Goal: Task Accomplishment & Management: Manage account settings

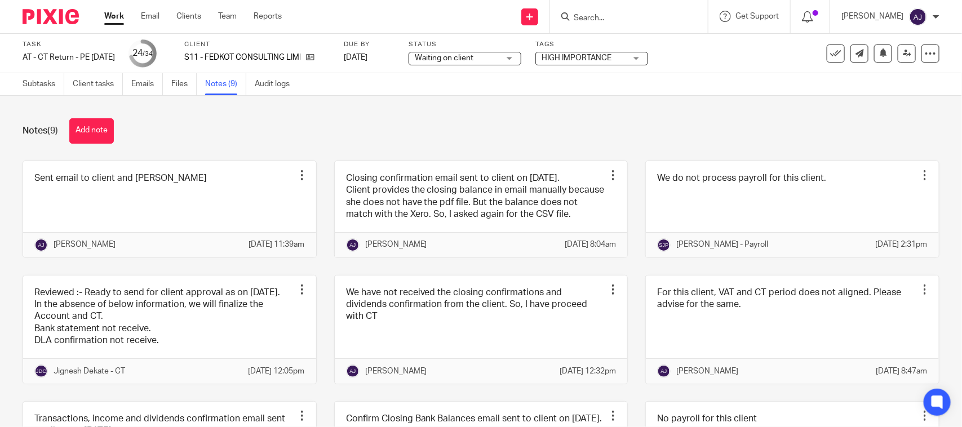
click at [598, 21] on input "Search" at bounding box center [623, 19] width 101 height 10
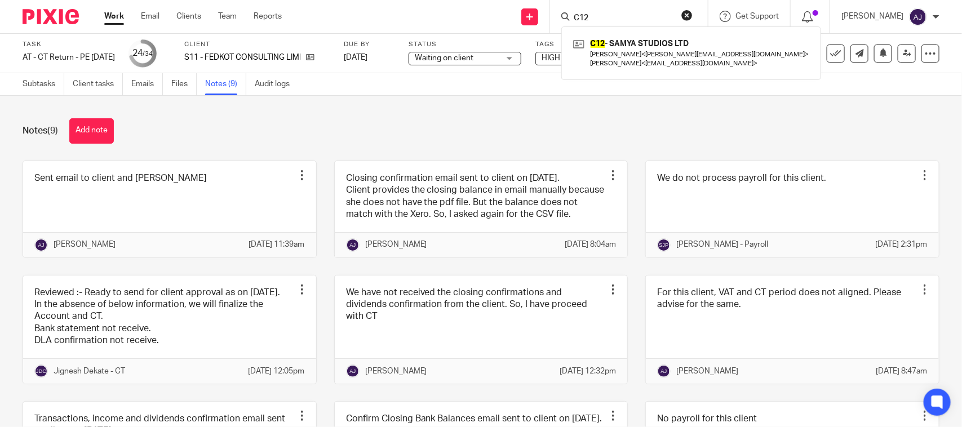
click at [632, 10] on form "C12" at bounding box center [633, 17] width 120 height 14
click at [629, 29] on div "C12 - SAMYA STUDIOS LTD Laura Childs < laura@samyastudios.com > Jade Bouhmouch …" at bounding box center [691, 52] width 260 height 53
click at [626, 16] on input "C12" at bounding box center [623, 19] width 101 height 10
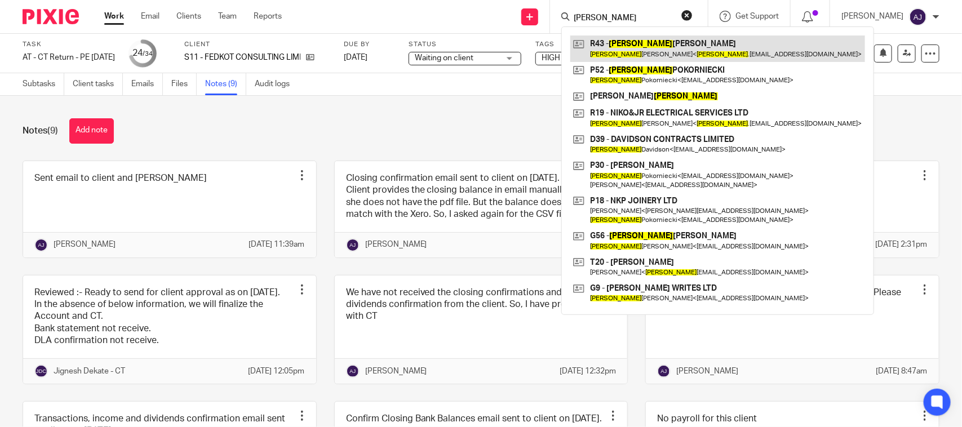
type input "Nicholas"
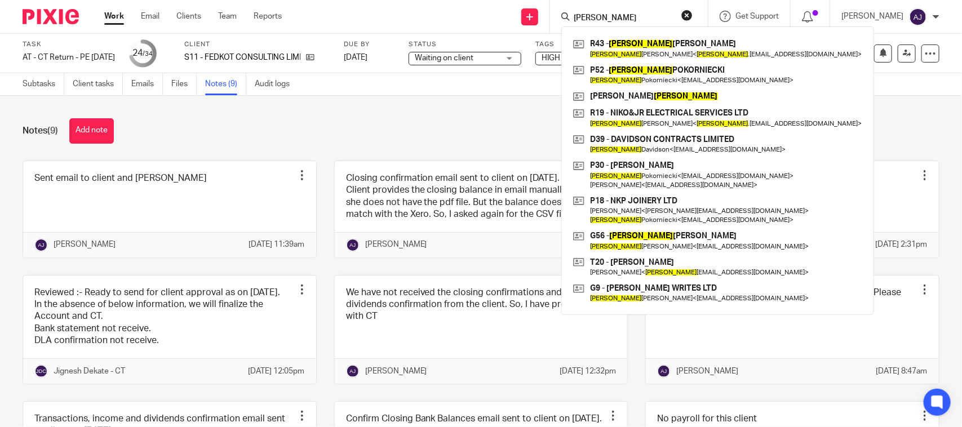
click at [272, 113] on div "Notes (9) Add note Sent email to client and cc Bobo Edit note Delete note Abhay…" at bounding box center [481, 261] width 962 height 331
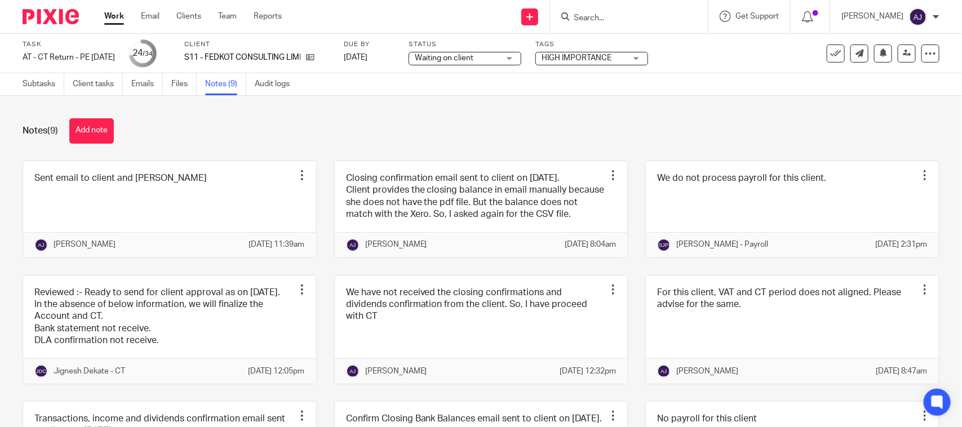
click at [406, 144] on div "Notes (9) Add note Sent email to client and cc Bobo Edit note Delete note Abhay…" at bounding box center [481, 261] width 962 height 331
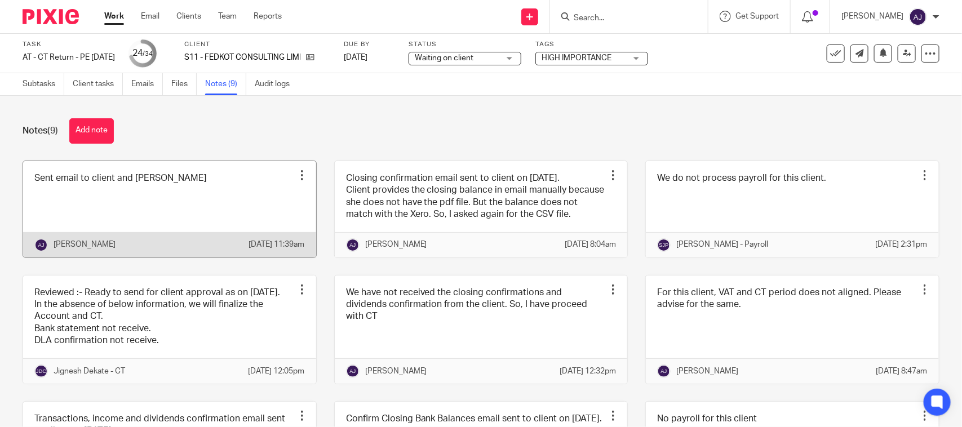
click at [297, 179] on div at bounding box center [302, 175] width 11 height 11
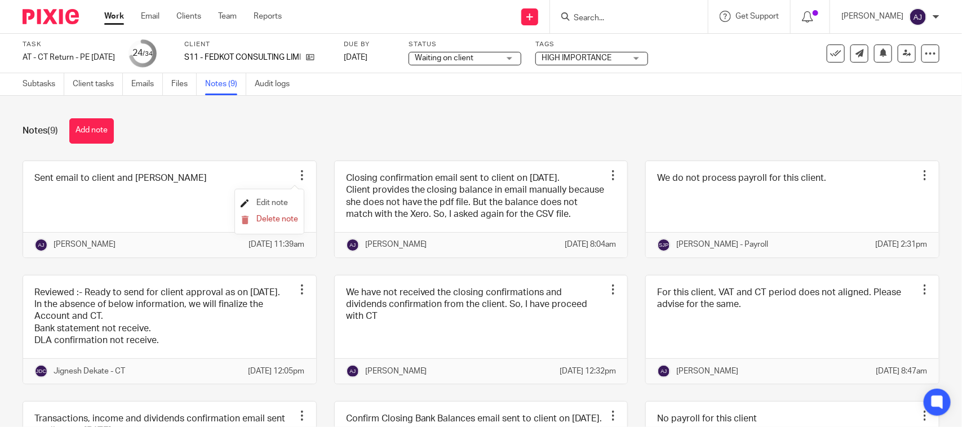
click at [255, 202] on link "Edit note" at bounding box center [264, 203] width 47 height 8
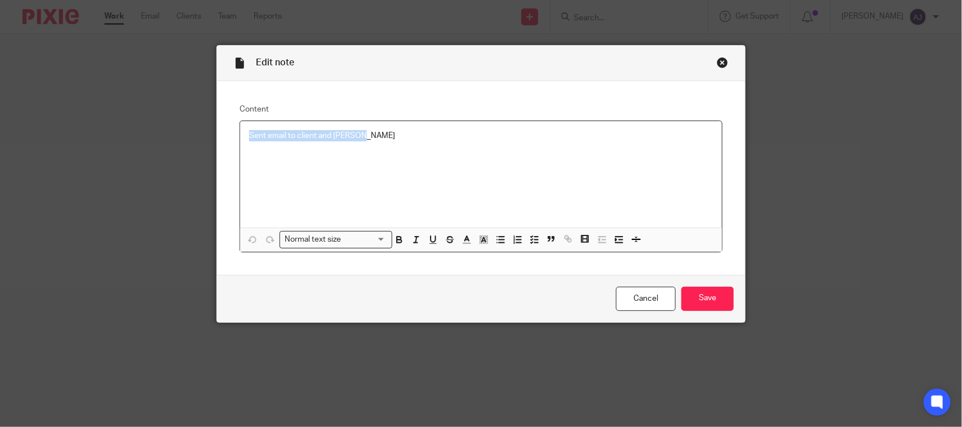
click at [0, 79] on div "Edit note Content Sent email to client and cc Bobo Normal text size Loading... …" at bounding box center [481, 213] width 962 height 427
click at [705, 313] on div "Cancel Save" at bounding box center [481, 298] width 528 height 47
click at [703, 300] on input "Save" at bounding box center [708, 299] width 52 height 24
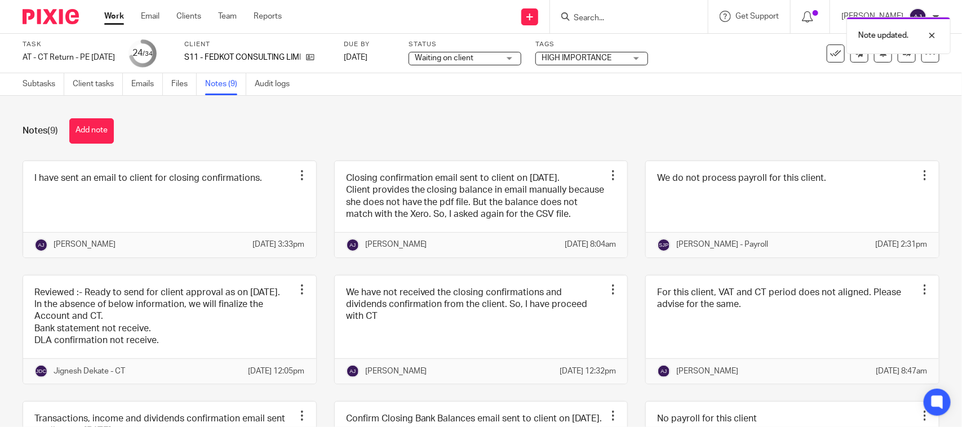
click at [688, 137] on div "Notes (9) Add note" at bounding box center [481, 130] width 917 height 25
click at [347, 122] on div "Notes (9) Add note" at bounding box center [481, 130] width 917 height 25
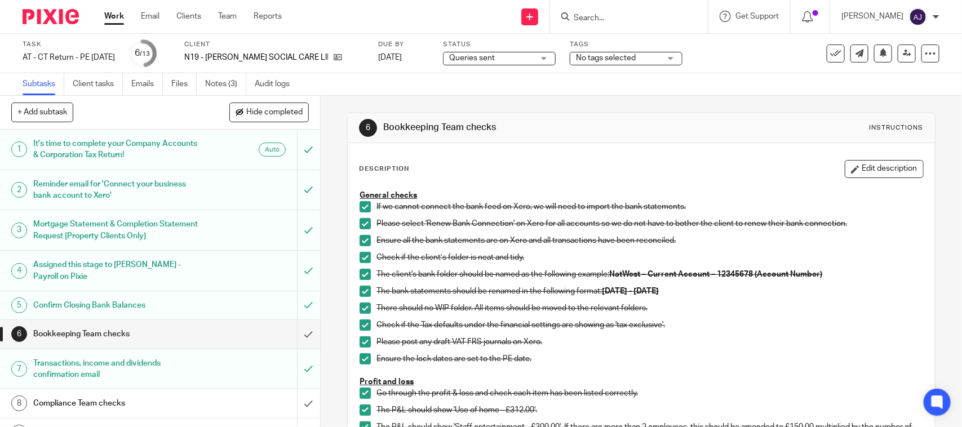
scroll to position [441, 0]
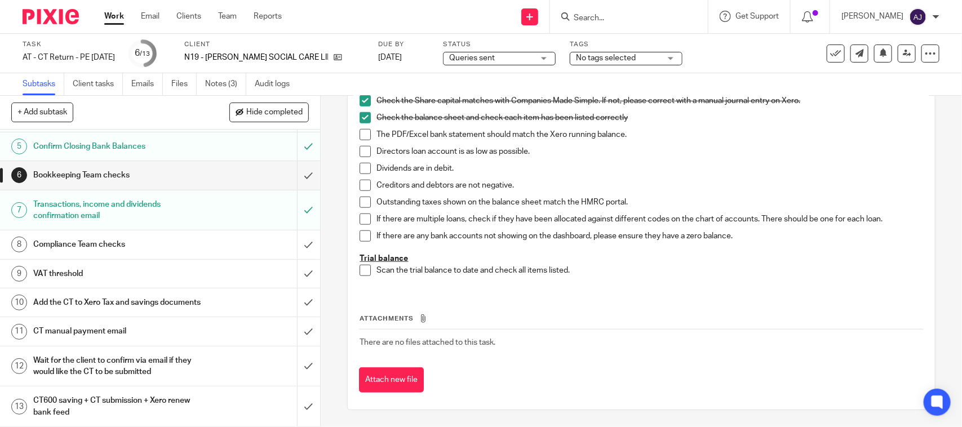
click at [408, 12] on div "Send new email Create task Add client Request signature Get Support Contact via…" at bounding box center [630, 16] width 663 height 33
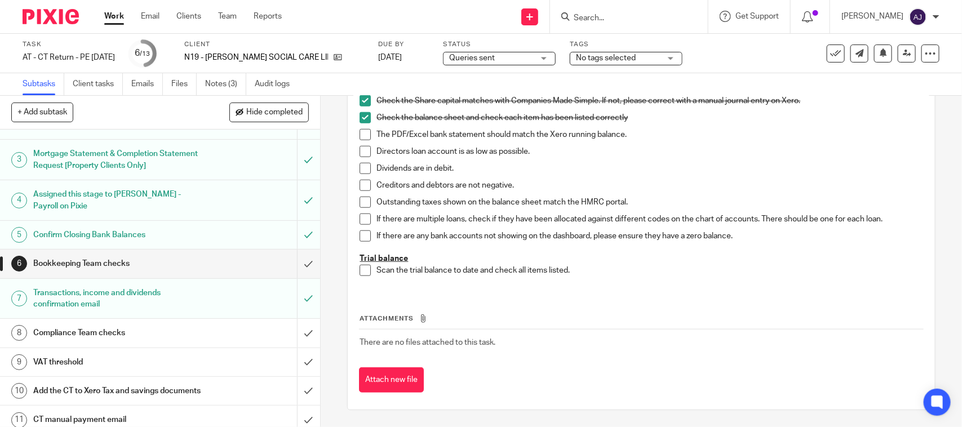
scroll to position [0, 0]
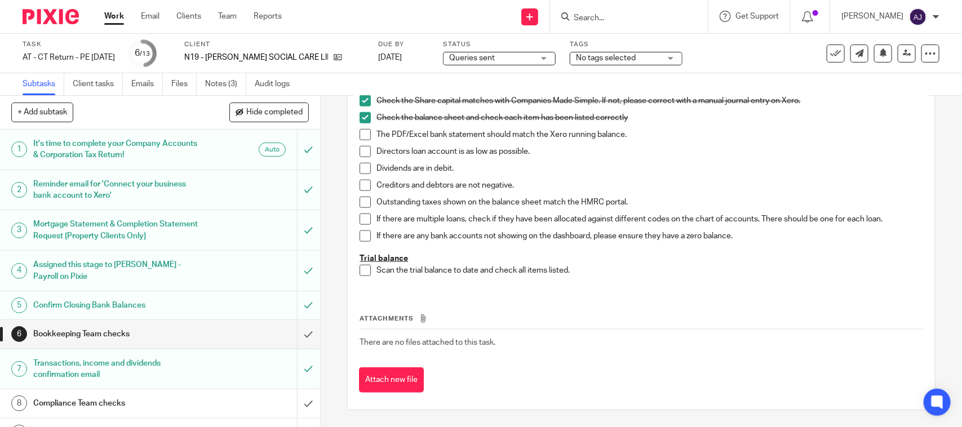
click at [120, 103] on div "+ Add subtask Hide completed Cancel + Add" at bounding box center [160, 113] width 320 height 34
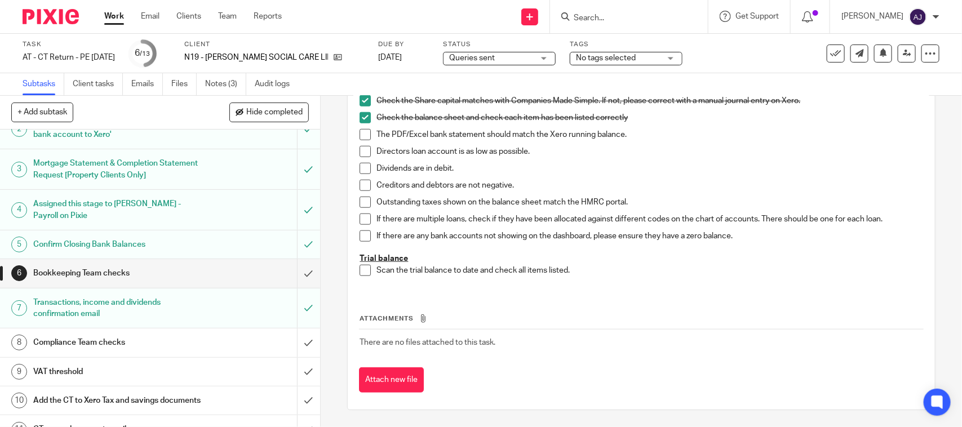
scroll to position [141, 0]
